Goal: Task Accomplishment & Management: Complete application form

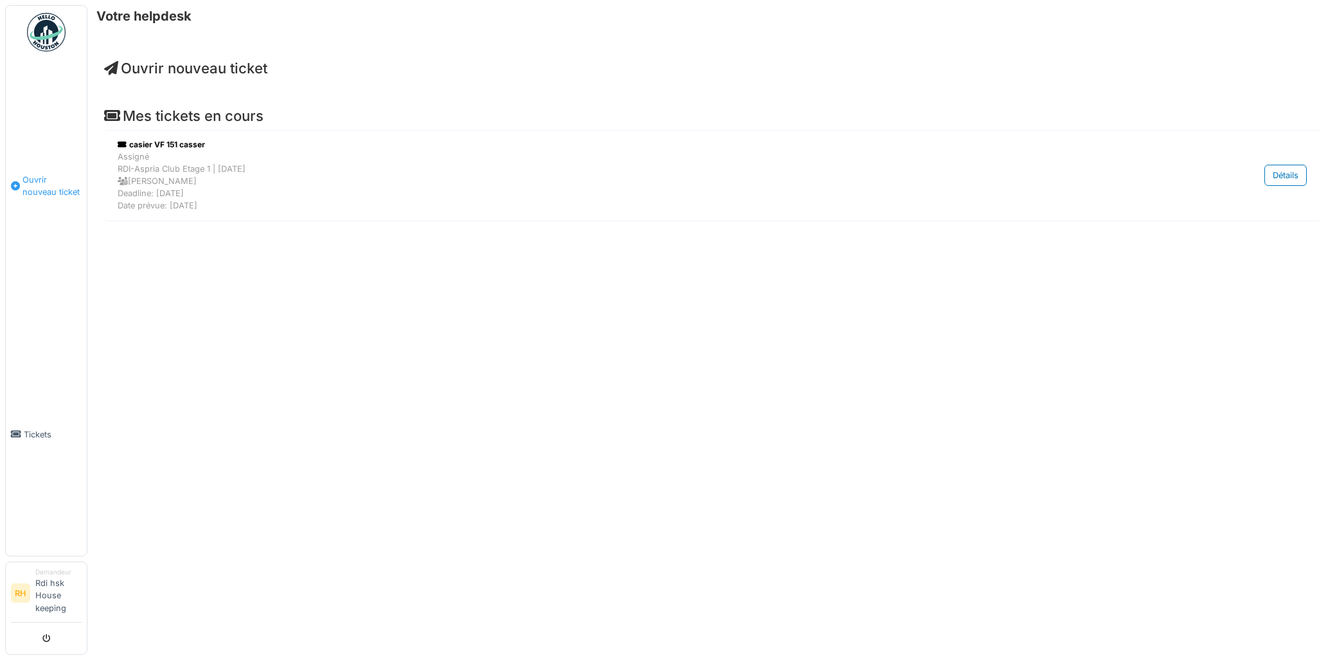
click at [28, 184] on span "Ouvrir nouveau ticket" at bounding box center [51, 186] width 59 height 24
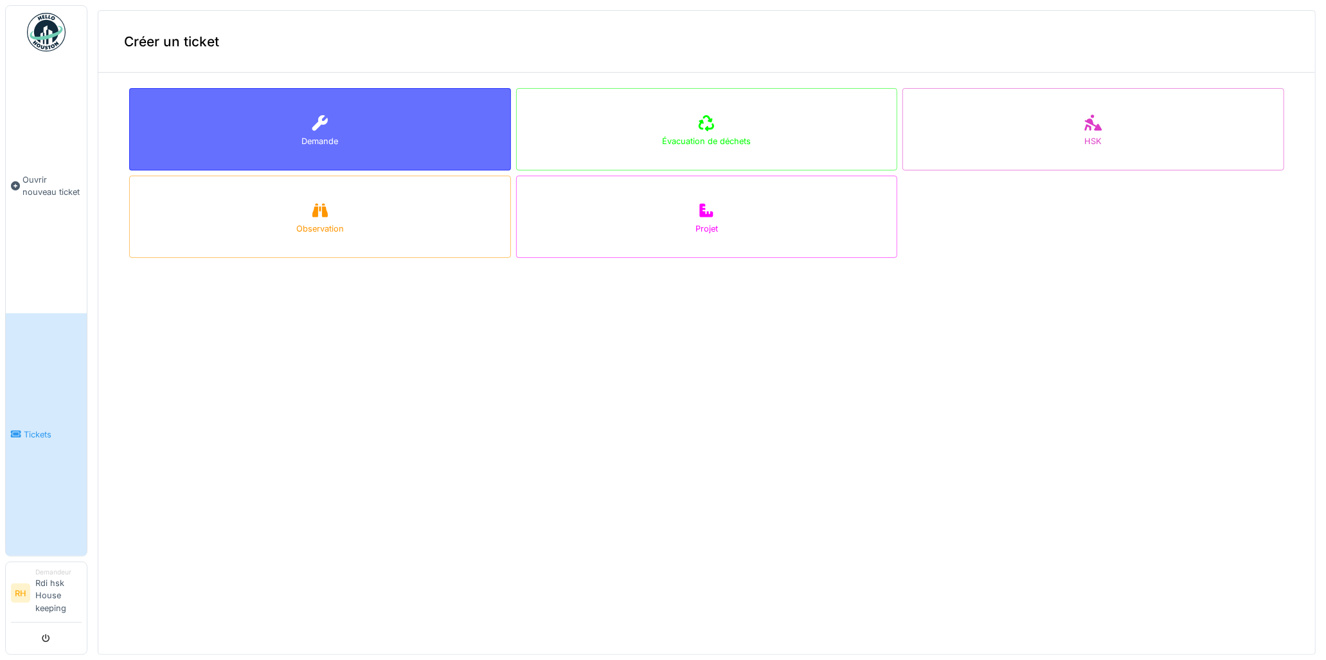
click at [336, 141] on div "Demande" at bounding box center [320, 129] width 382 height 82
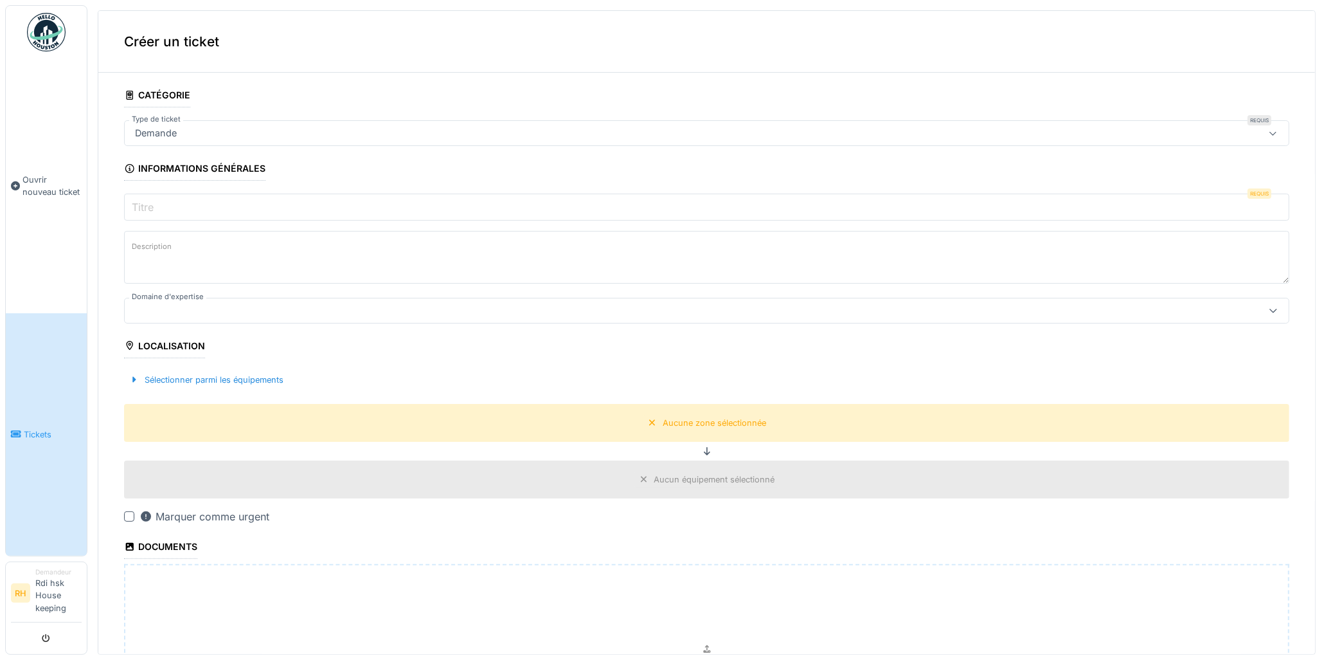
click at [220, 213] on input "Titre" at bounding box center [706, 206] width 1165 height 27
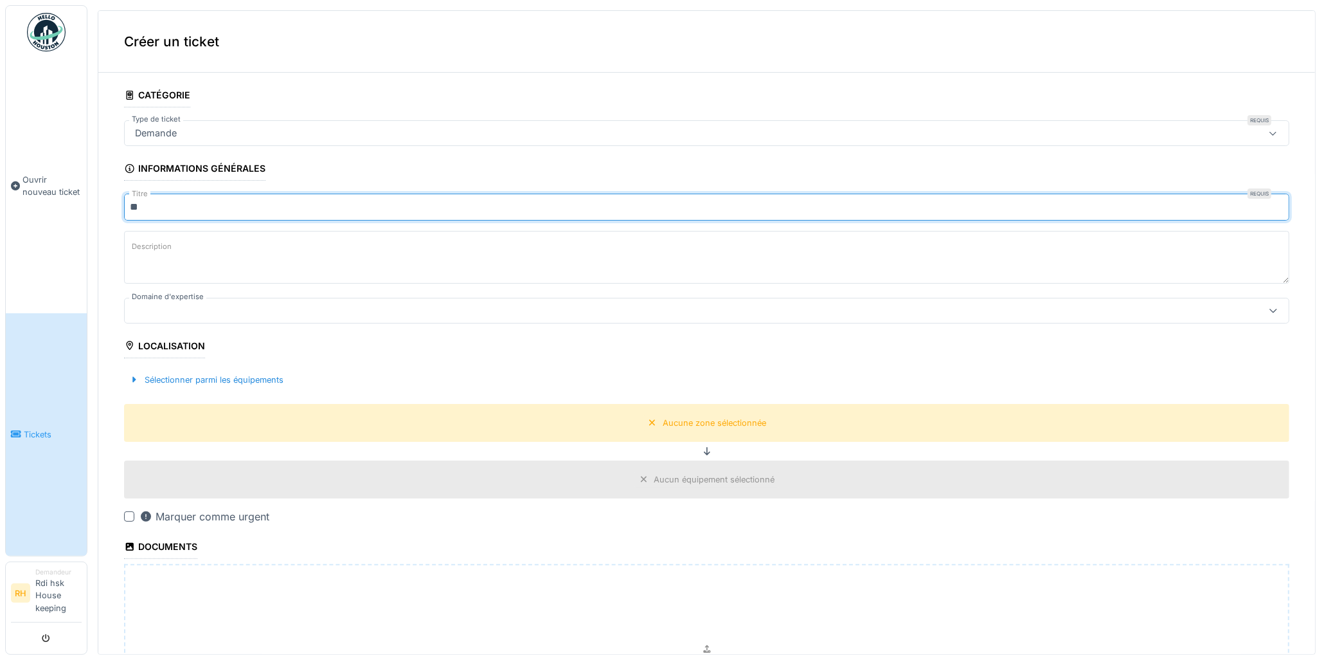
type input "*"
type input "********"
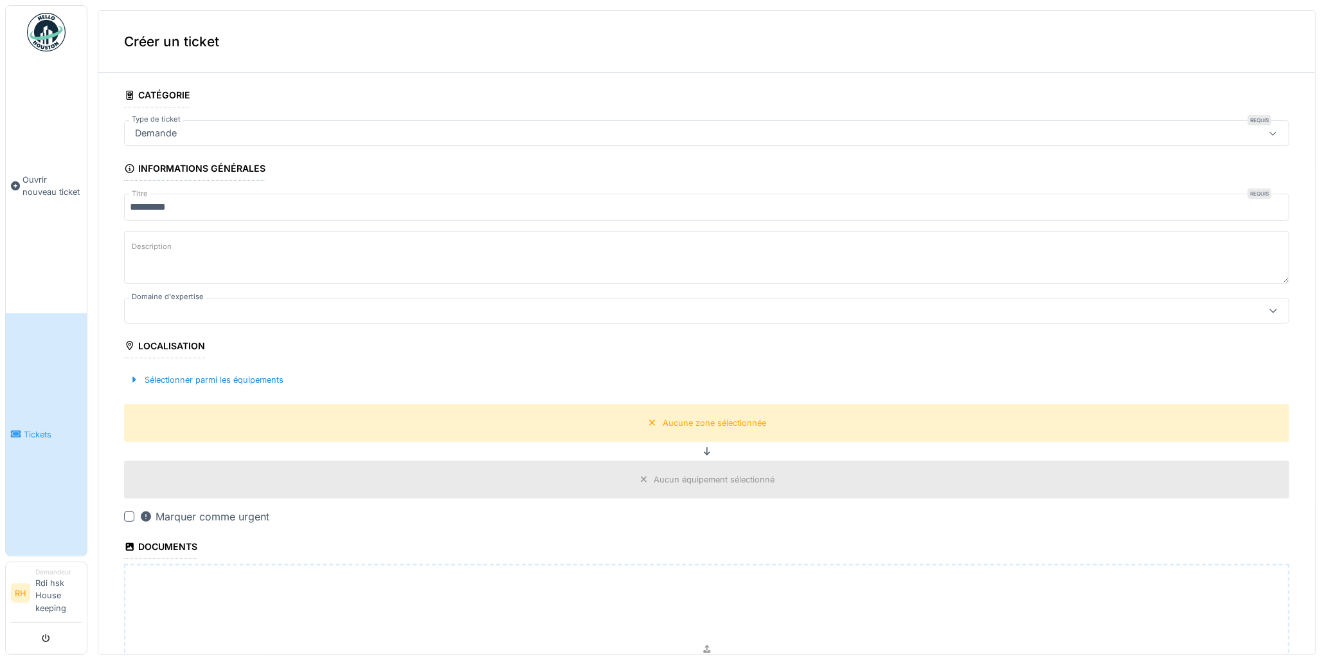
click at [193, 278] on textarea "Description" at bounding box center [706, 257] width 1165 height 53
type textarea "**********"
click at [620, 433] on div "Aucune zone sélectionnée" at bounding box center [706, 423] width 1165 height 38
click at [718, 429] on div "Aucune zone sélectionnée" at bounding box center [707, 423] width 128 height 16
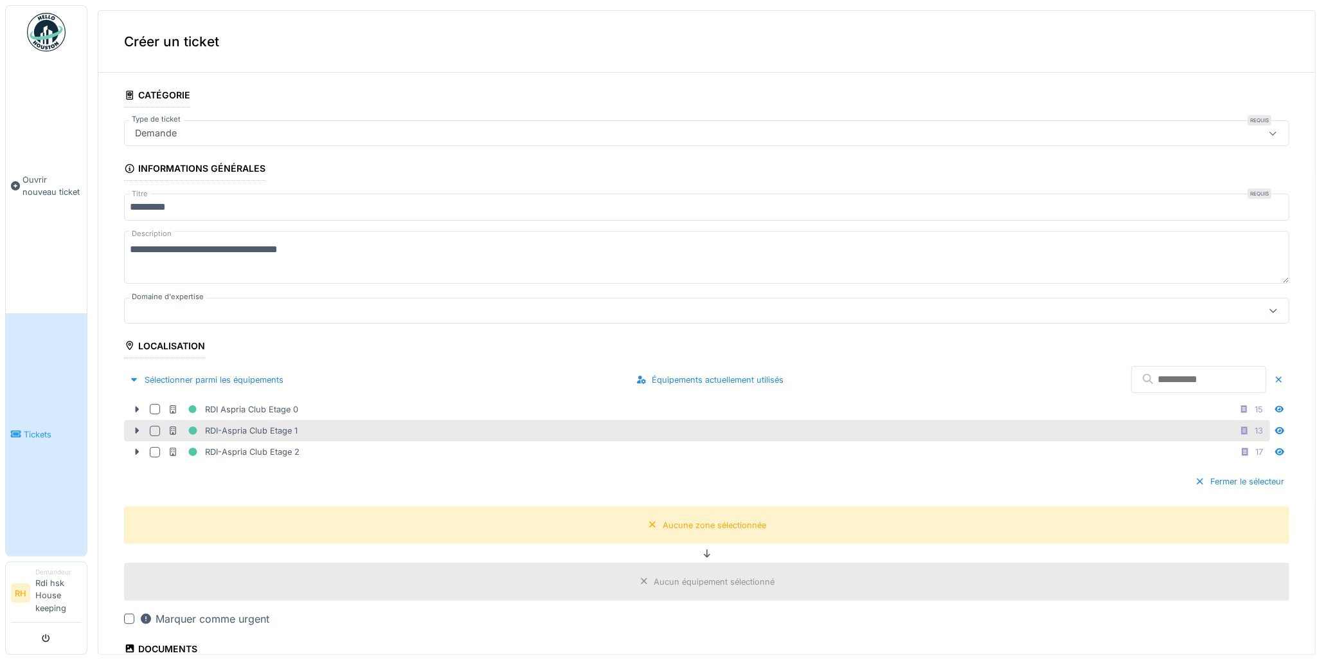
click at [305, 422] on div "RDI-Aspria Club Etage 1 13" at bounding box center [697, 430] width 1146 height 21
click at [298, 429] on div "RDI-Aspria Club Etage 1 13" at bounding box center [718, 430] width 1100 height 16
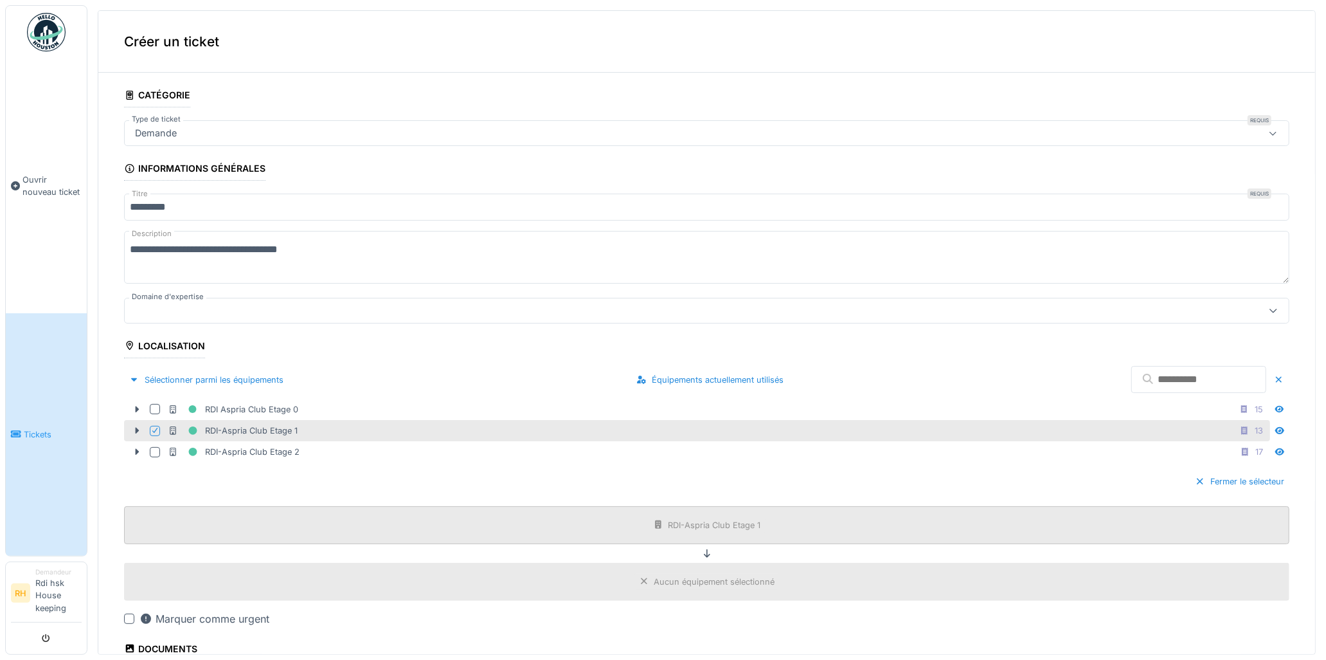
click at [711, 530] on div "RDI-Aspria Club Etage 1" at bounding box center [715, 525] width 93 height 12
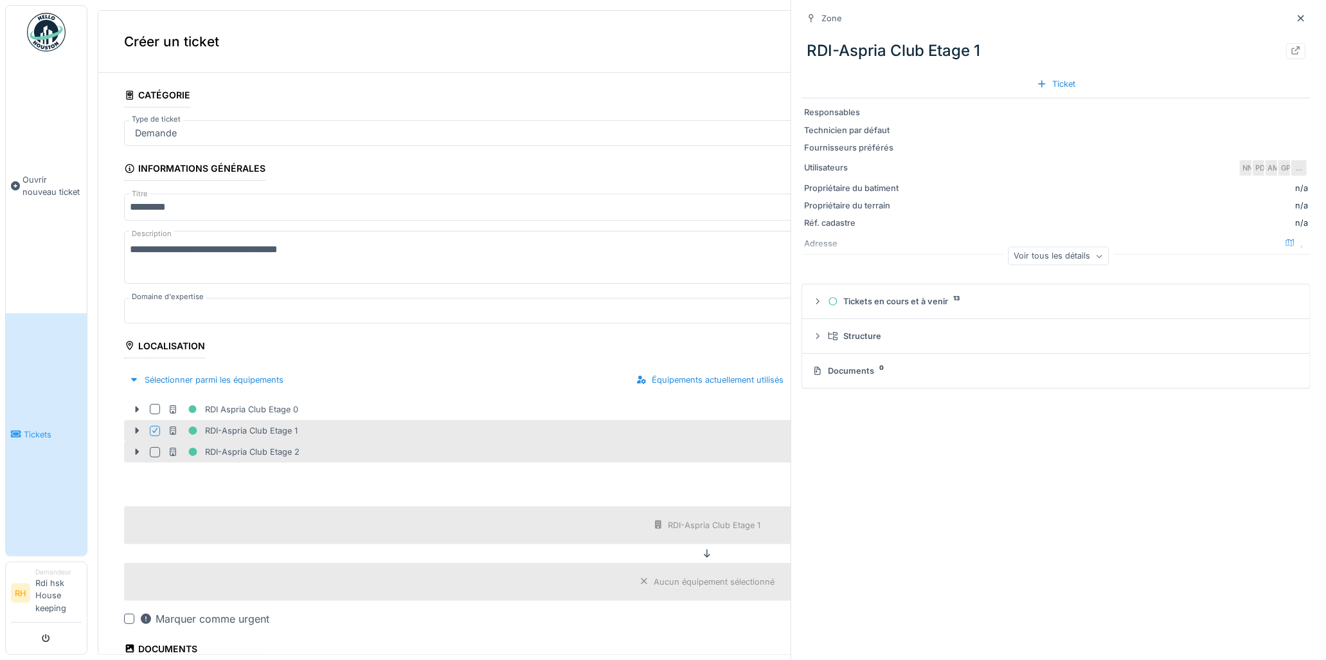
click at [746, 452] on div "RDI-Aspria Club Etage 2 17" at bounding box center [718, 452] width 1100 height 16
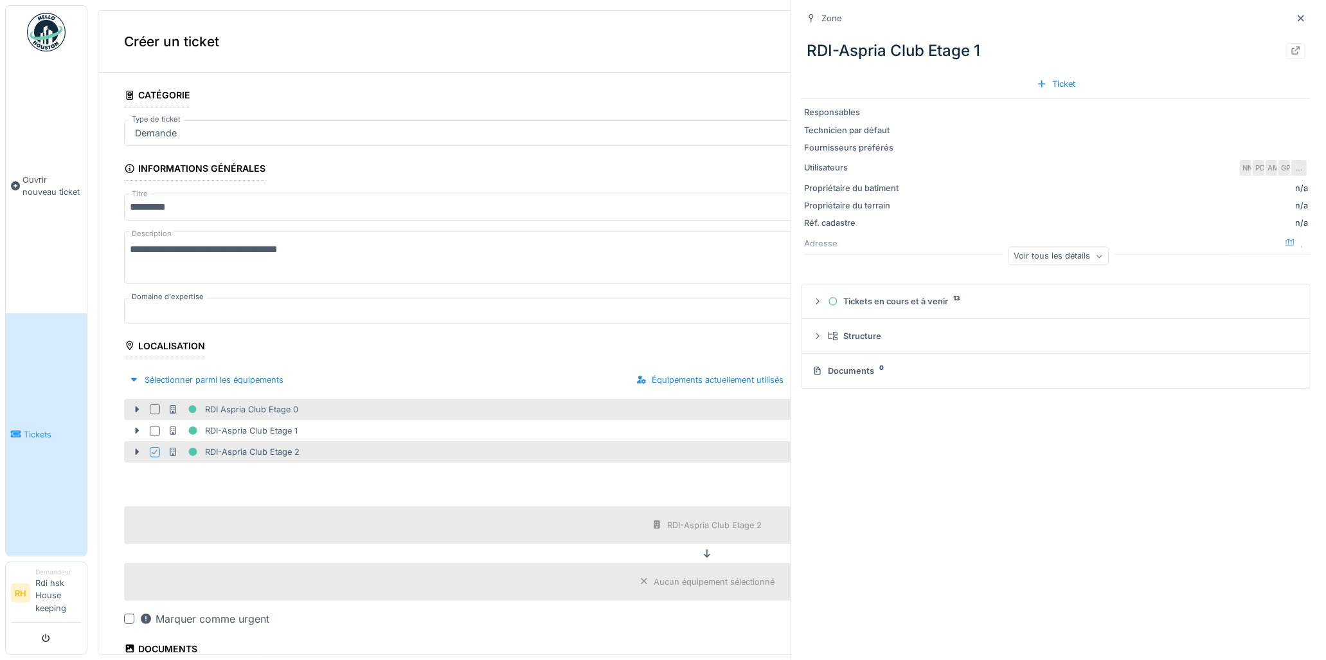
click at [478, 416] on div "RDI Aspria Club Etage 0 15" at bounding box center [718, 409] width 1100 height 16
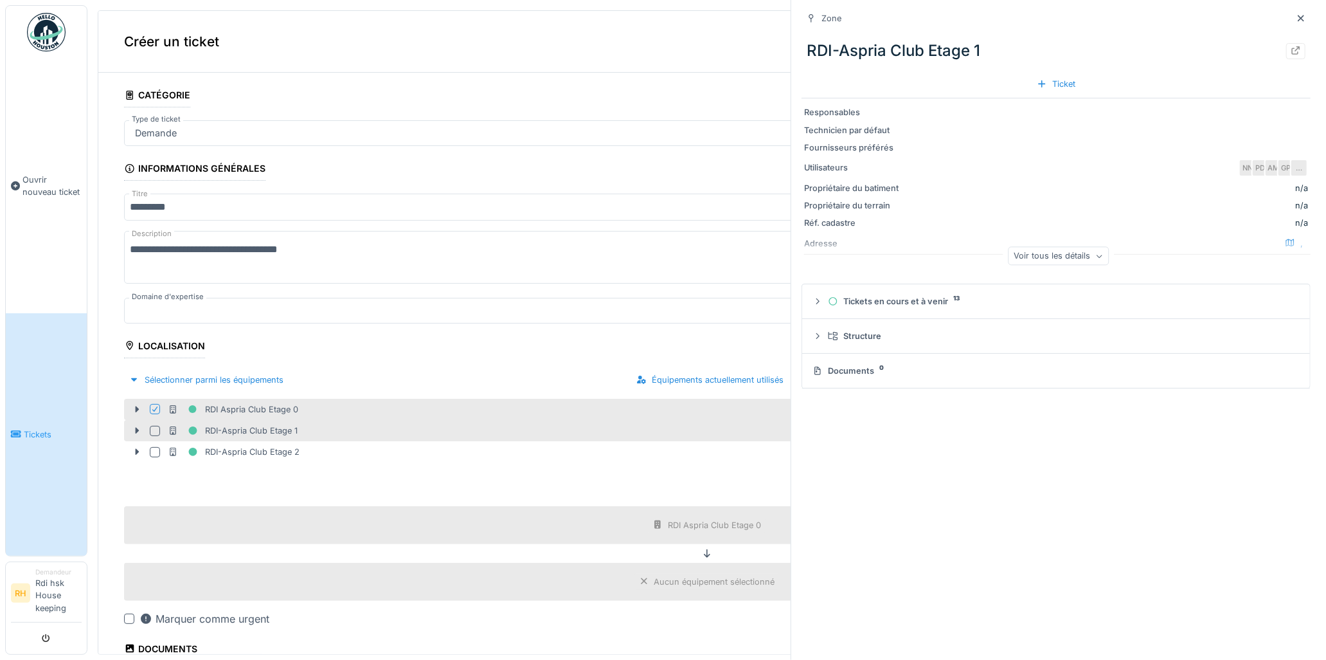
click at [447, 426] on div "RDI-Aspria Club Etage 1 13" at bounding box center [718, 430] width 1100 height 16
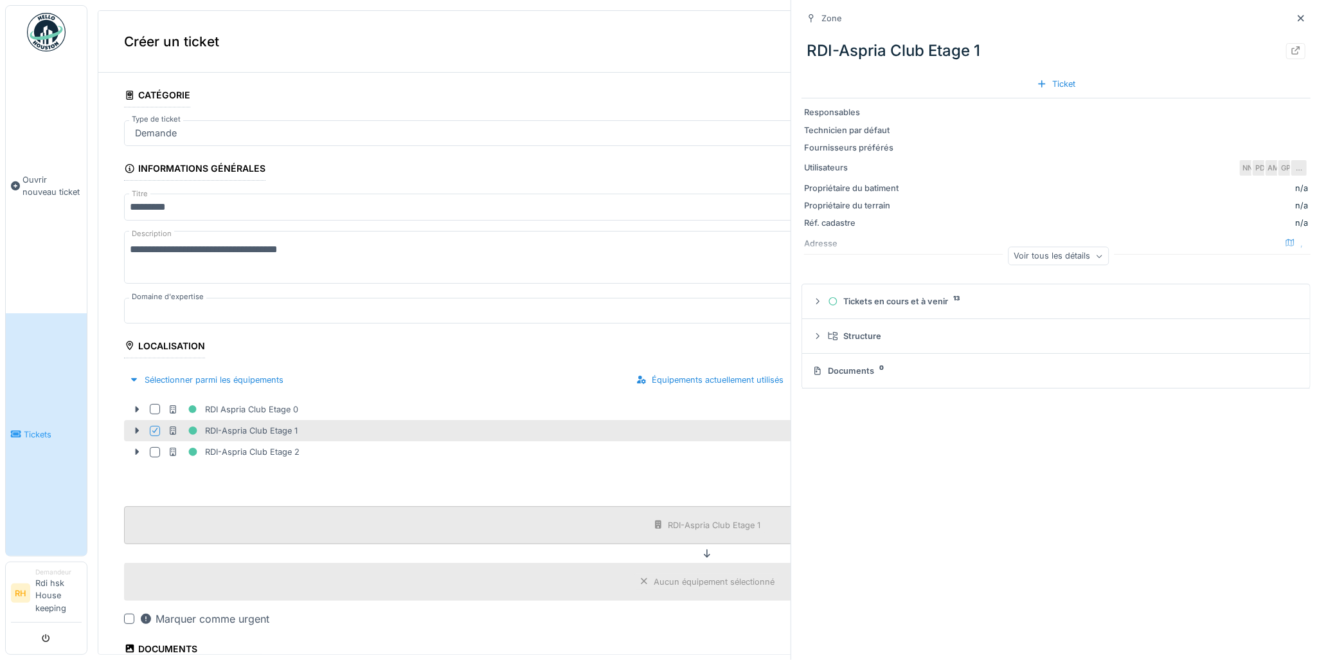
click at [498, 529] on div "RDI-Aspria Club Etage 1" at bounding box center [706, 525] width 1165 height 38
click at [1296, 17] on icon at bounding box center [1301, 18] width 10 height 8
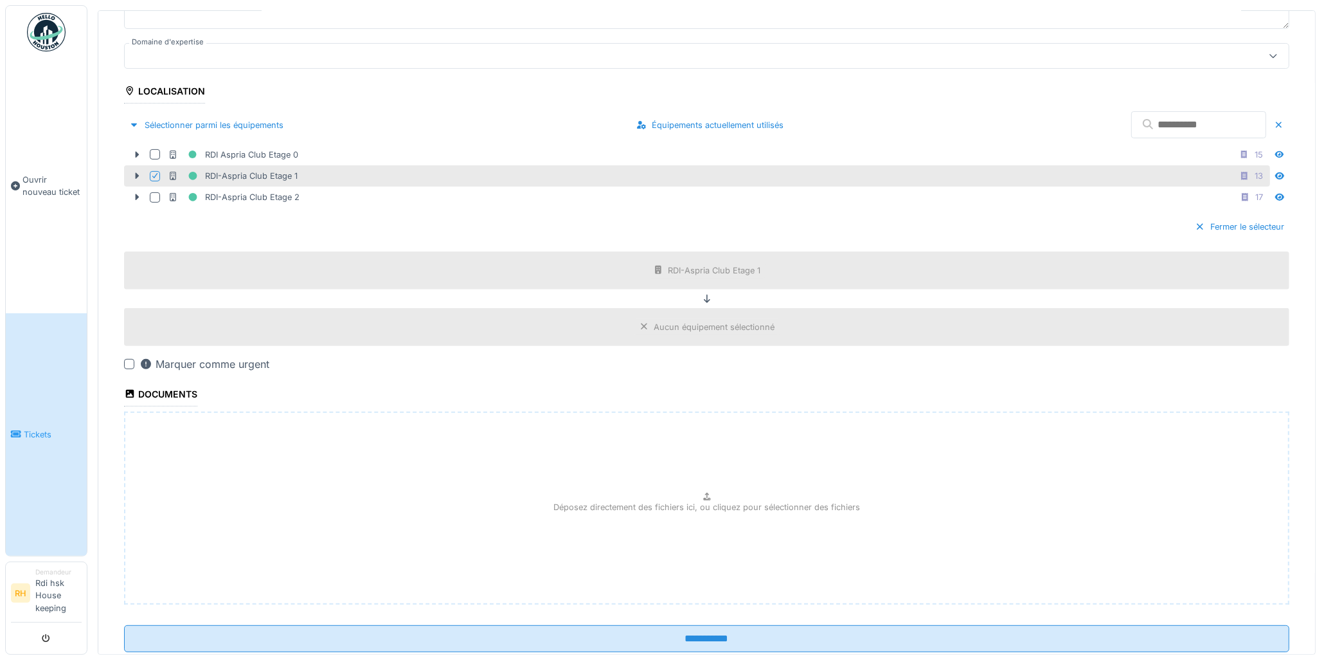
scroll to position [290, 0]
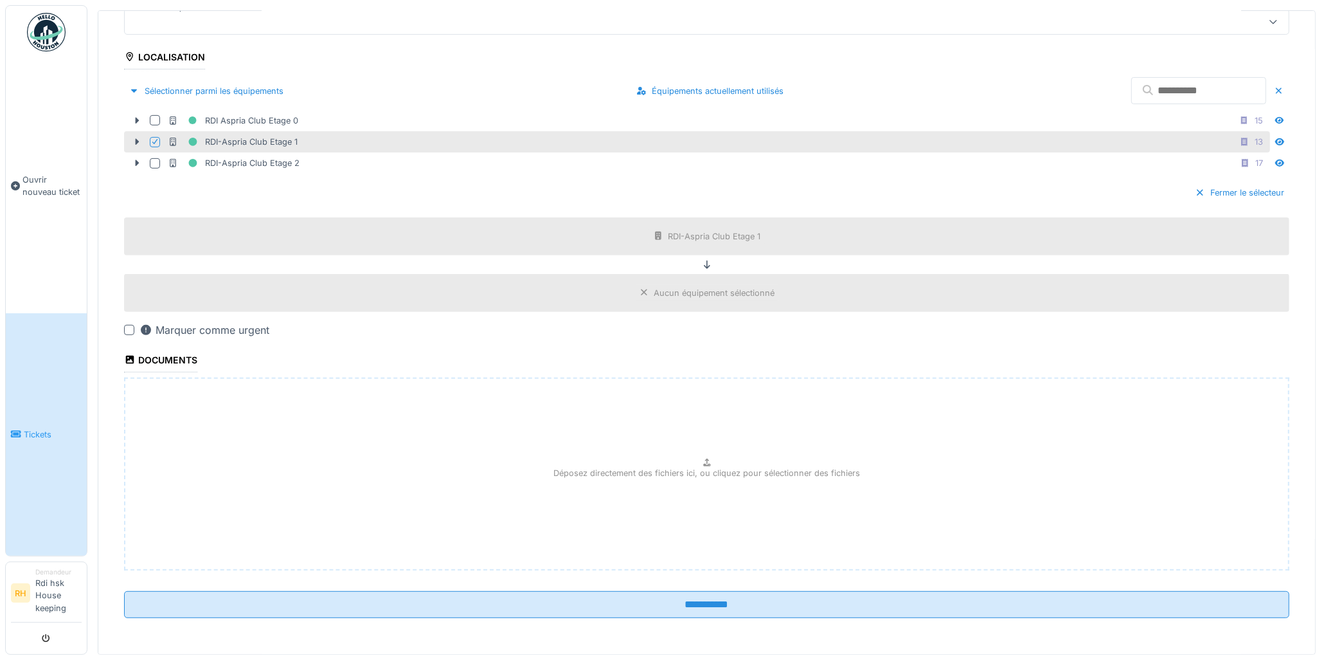
click at [129, 331] on div at bounding box center [129, 330] width 10 height 10
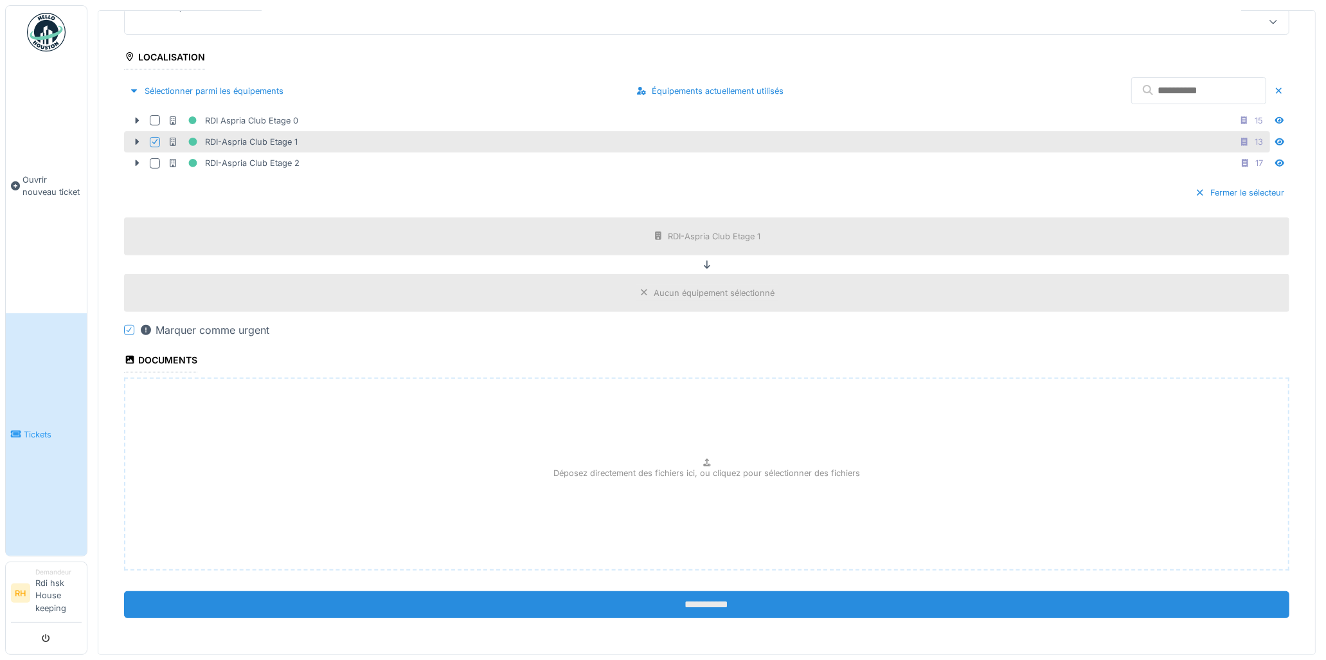
click at [629, 600] on input "**********" at bounding box center [706, 604] width 1165 height 27
